Goal: Task Accomplishment & Management: Manage account settings

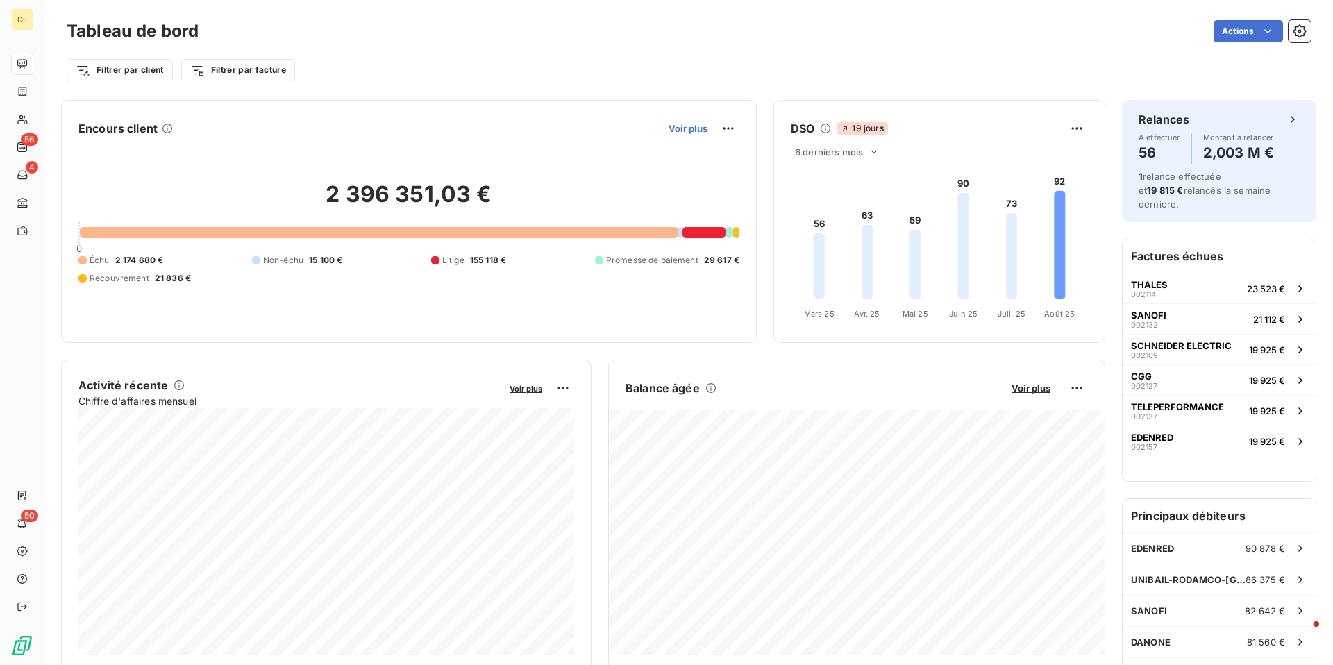
click at [688, 126] on span "Voir plus" at bounding box center [687, 128] width 39 height 11
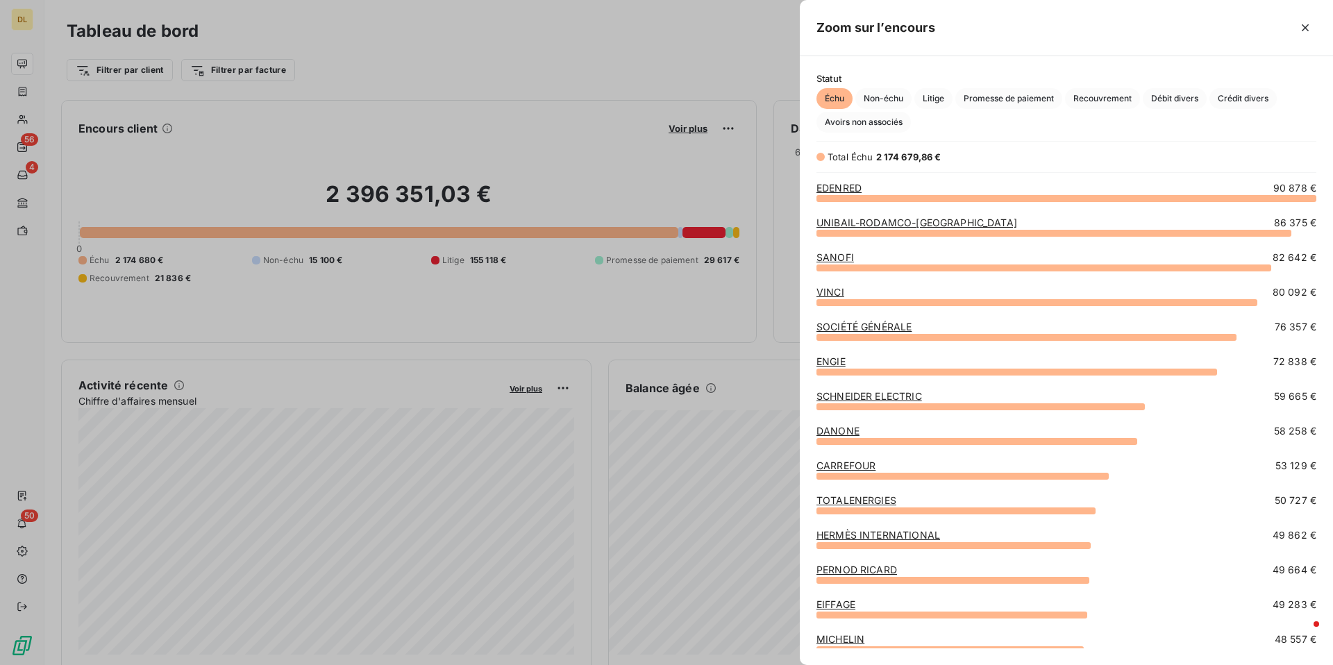
scroll to position [467, 533]
click at [1249, 98] on span "Crédit divers" at bounding box center [1242, 98] width 67 height 21
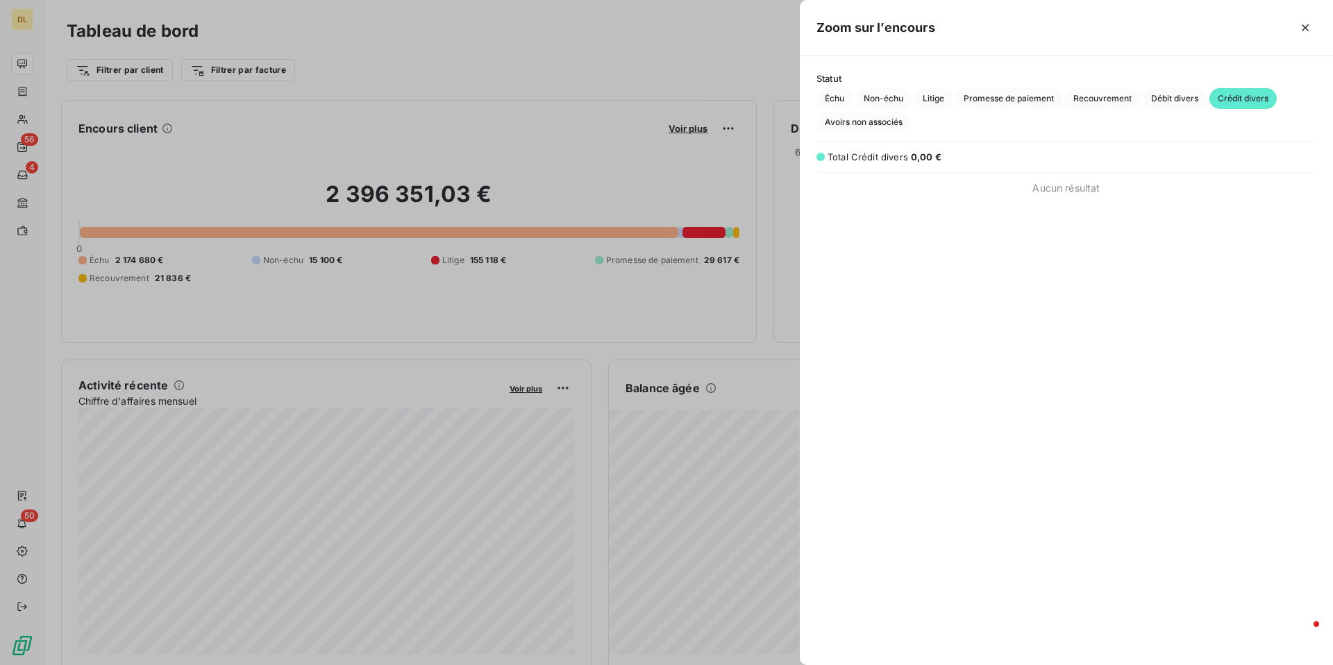
click at [889, 163] on div "Total Crédit divers" at bounding box center [867, 157] width 81 height 14
click at [382, 95] on div at bounding box center [666, 332] width 1333 height 665
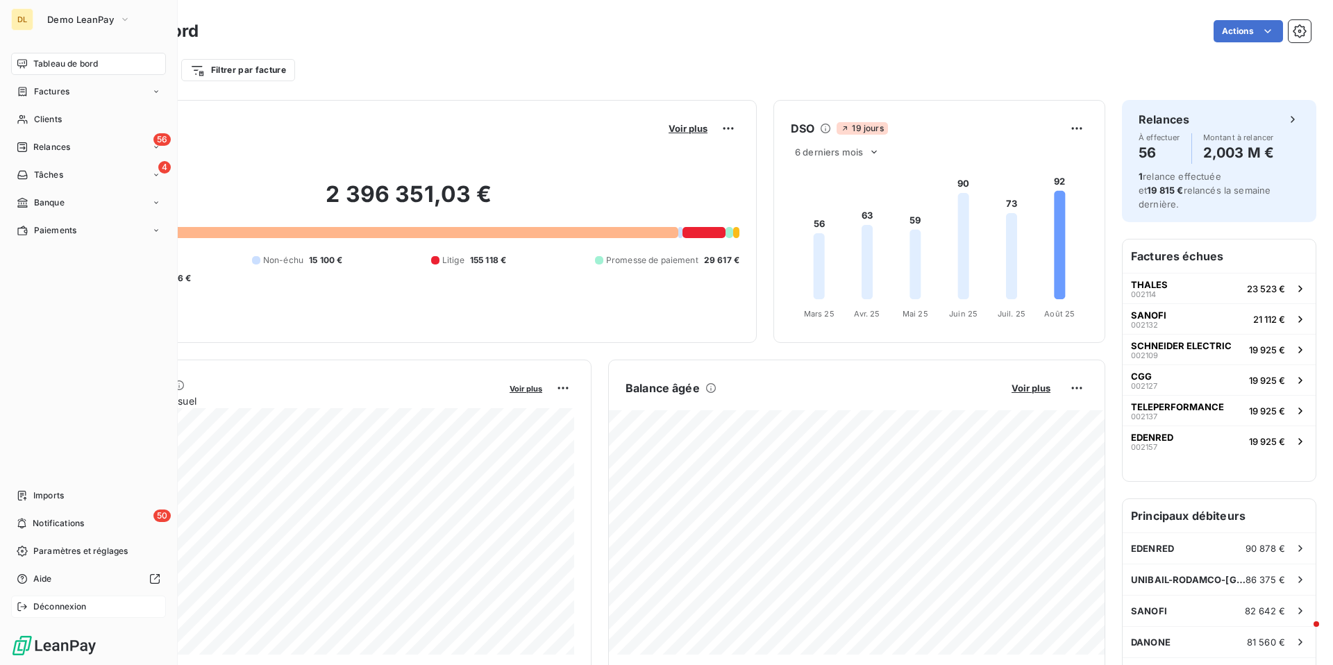
click at [90, 608] on div "Déconnexion" at bounding box center [88, 606] width 155 height 22
